Goal: Navigation & Orientation: Find specific page/section

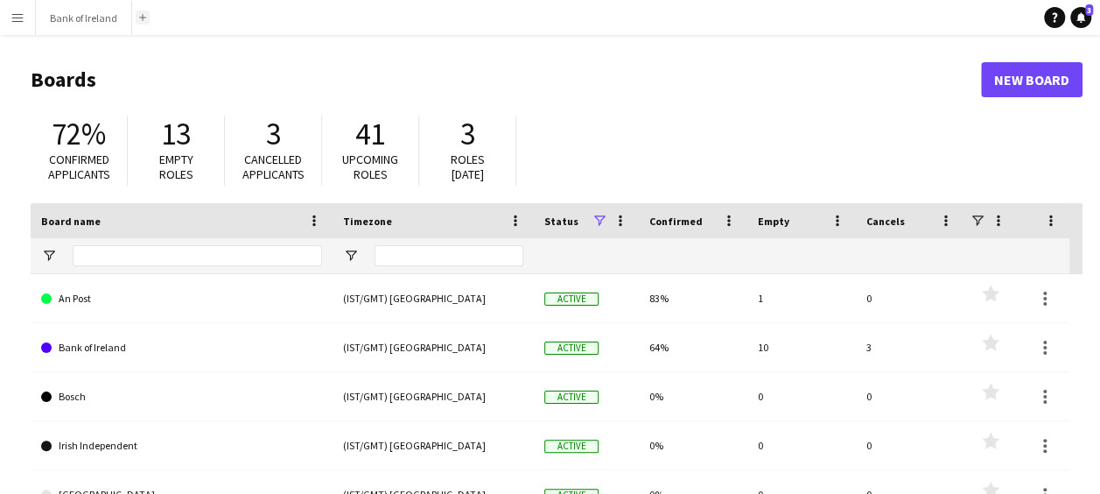
click at [137, 13] on button "Add" at bounding box center [143, 18] width 14 height 14
click at [142, 13] on button "Add" at bounding box center [143, 18] width 14 height 14
click at [18, 16] on app-icon "Menu" at bounding box center [18, 18] width 14 height 14
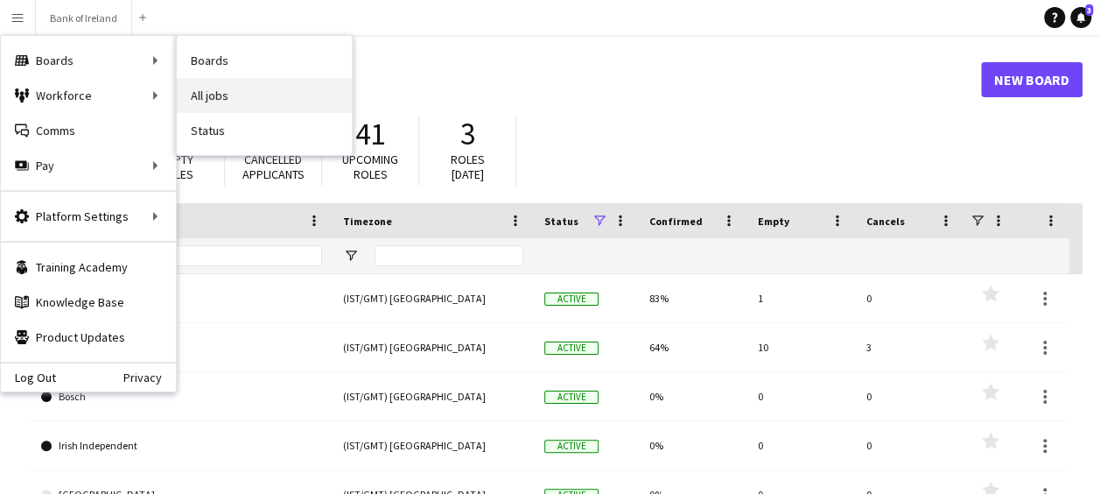
click at [241, 90] on link "All jobs" at bounding box center [264, 95] width 175 height 35
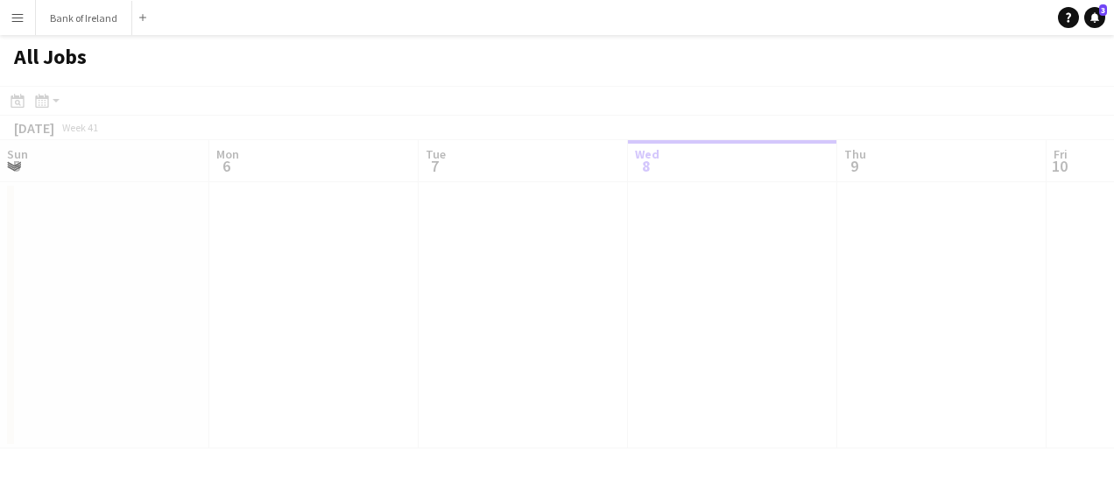
scroll to position [0, 418]
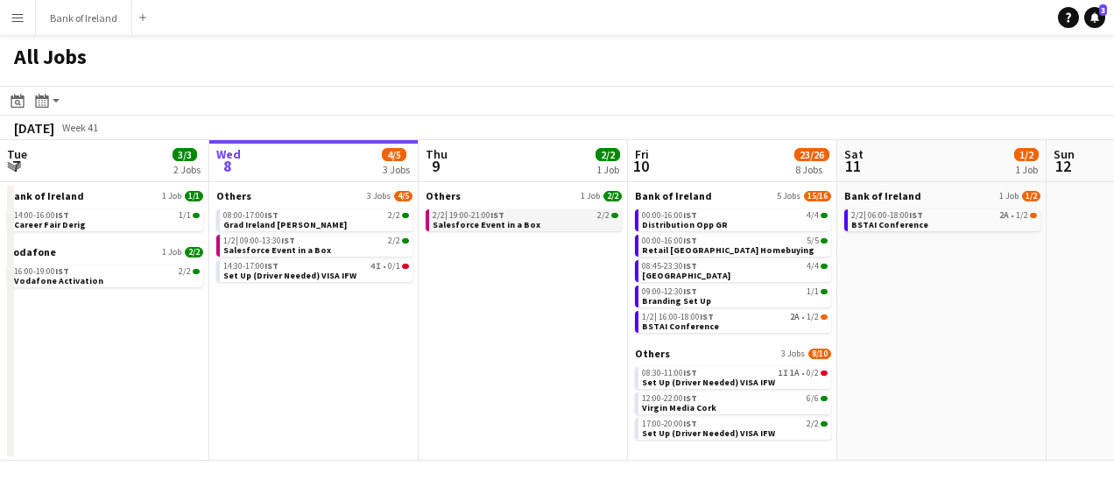
click at [537, 219] on div "2/2 | 19:00-21:00 IST 2/2" at bounding box center [525, 215] width 186 height 9
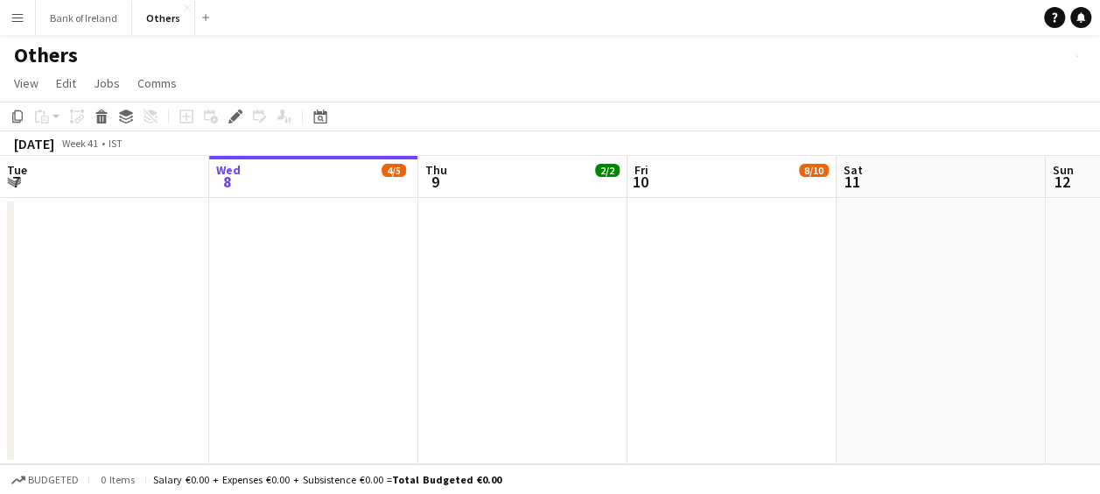
scroll to position [0, 602]
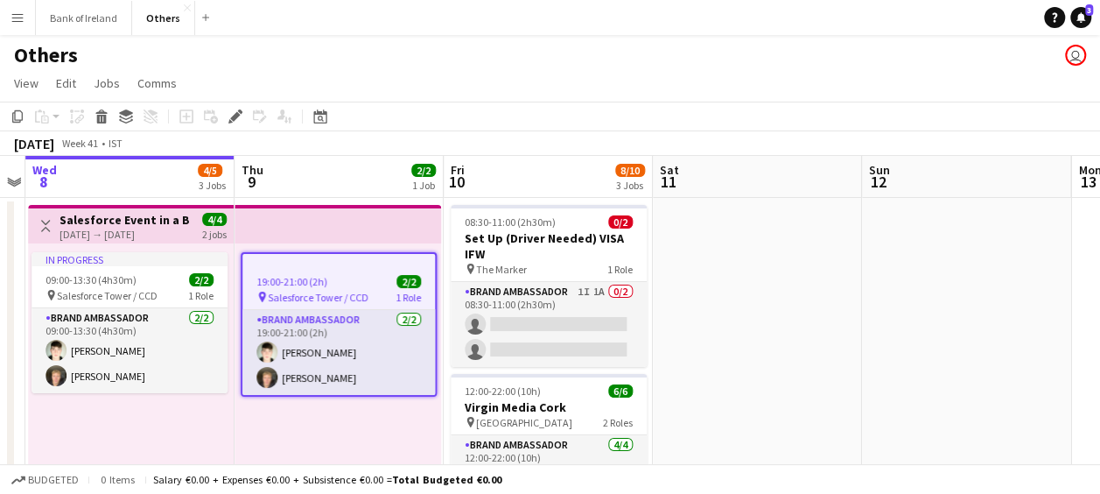
click at [671, 46] on div "Others user" at bounding box center [550, 51] width 1100 height 33
